Goal: Task Accomplishment & Management: Use online tool/utility

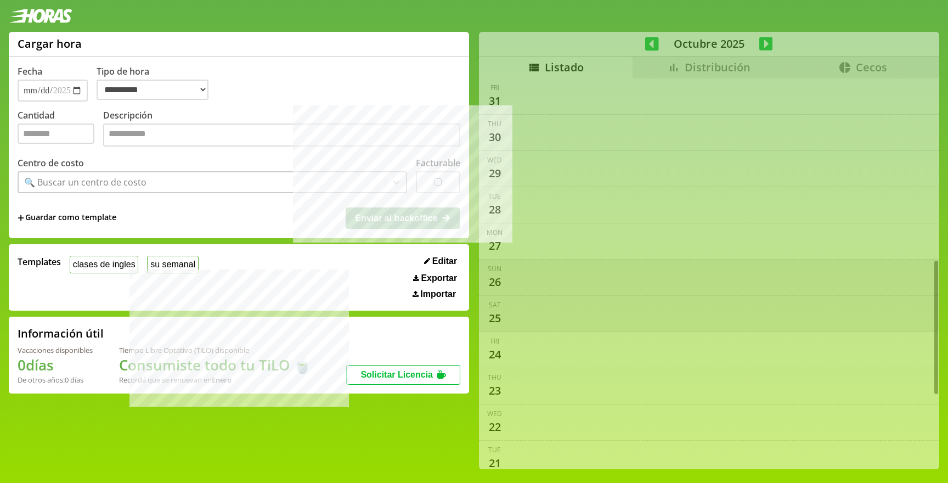
select select "**********"
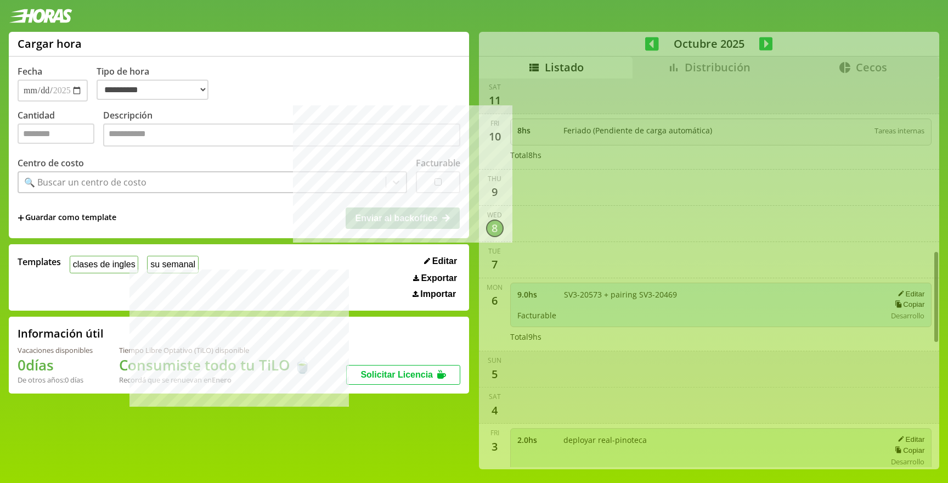
click at [199, 428] on div "**********" at bounding box center [474, 255] width 948 height 446
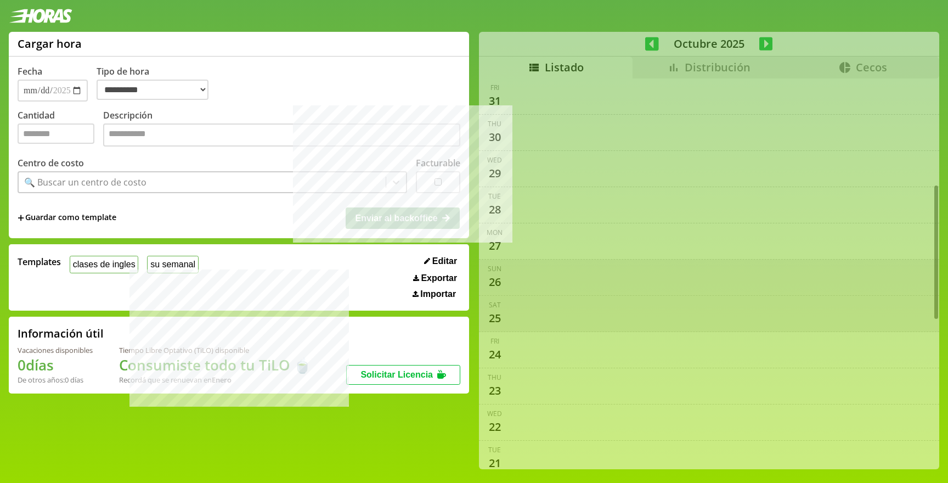
select select "**********"
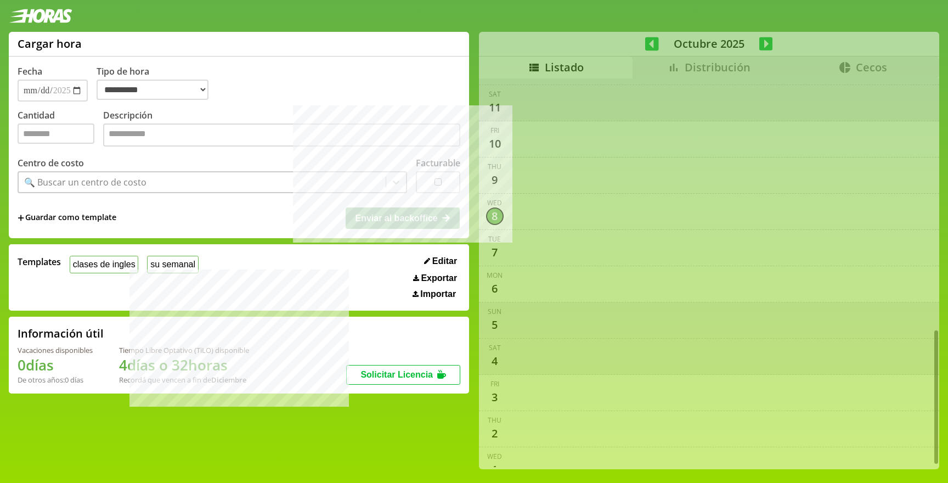
scroll to position [725, 0]
